Goal: Transaction & Acquisition: Purchase product/service

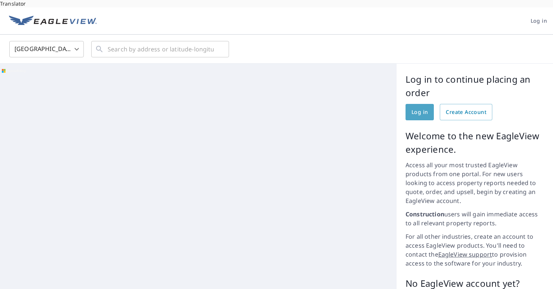
click at [421, 108] on span "Log in" at bounding box center [419, 112] width 16 height 9
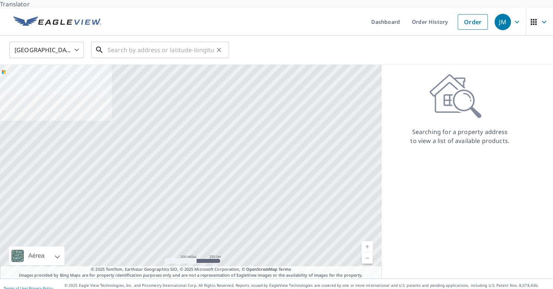
click at [127, 39] on input "text" at bounding box center [161, 49] width 106 height 21
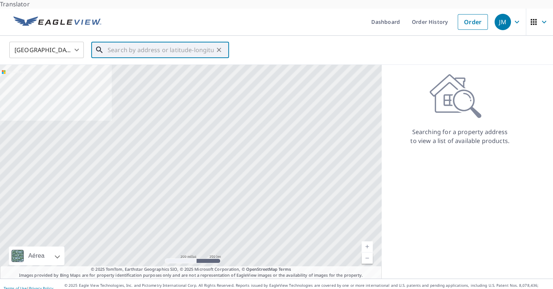
paste input "[STREET_ADDRESS]"
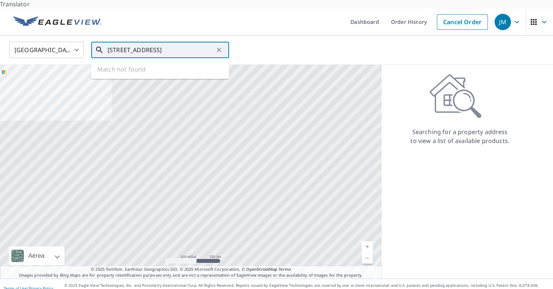
scroll to position [0, 19]
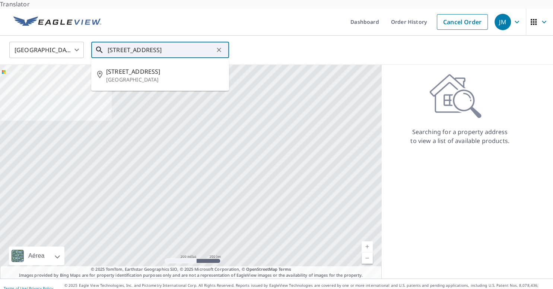
type input "[STREET_ADDRESS]"
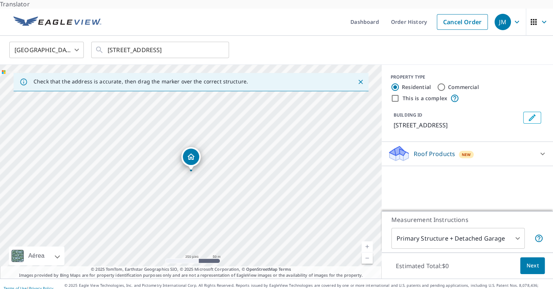
click at [361, 78] on icon "Close" at bounding box center [360, 81] width 7 height 7
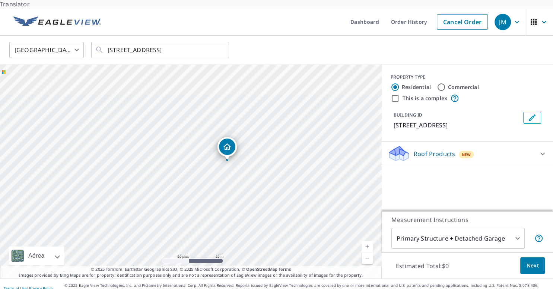
drag, startPoint x: 159, startPoint y: 172, endPoint x: 224, endPoint y: 170, distance: 64.8
click at [224, 170] on div "[STREET_ADDRESS]" at bounding box center [191, 172] width 382 height 214
